Goal: Task Accomplishment & Management: Manage account settings

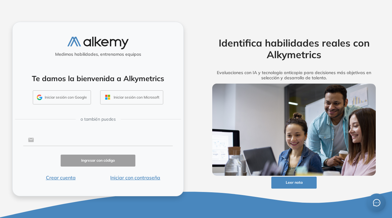
click at [73, 143] on input "text" at bounding box center [103, 140] width 139 height 12
click at [213, 127] on img at bounding box center [294, 130] width 164 height 92
click at [82, 98] on button "Iniciar sesión con Google" at bounding box center [62, 97] width 58 height 14
